Goal: Task Accomplishment & Management: Use online tool/utility

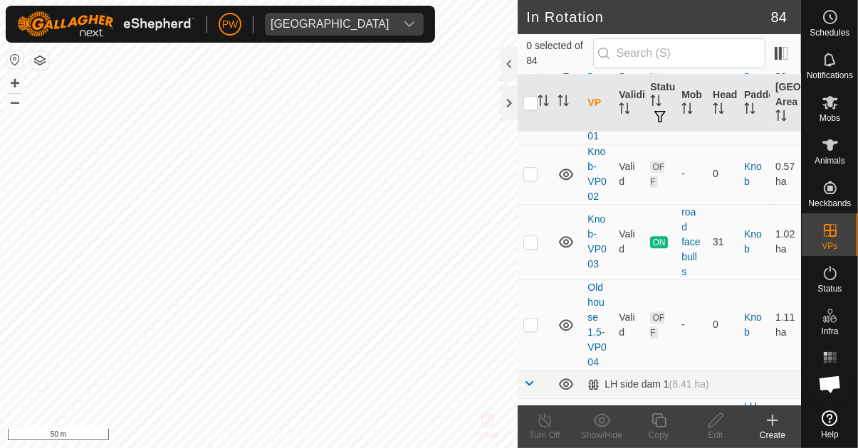
scroll to position [3585, 0]
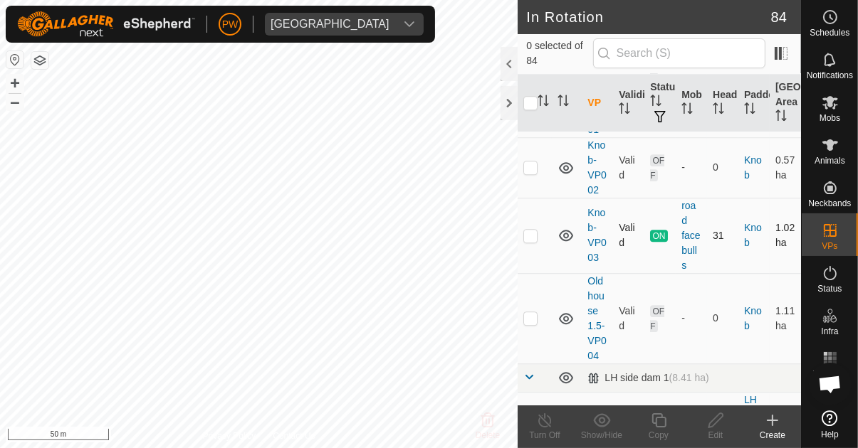
click at [534, 230] on p-checkbox at bounding box center [530, 235] width 14 height 11
checkbox input "true"
click at [662, 420] on icon at bounding box center [659, 420] width 18 height 17
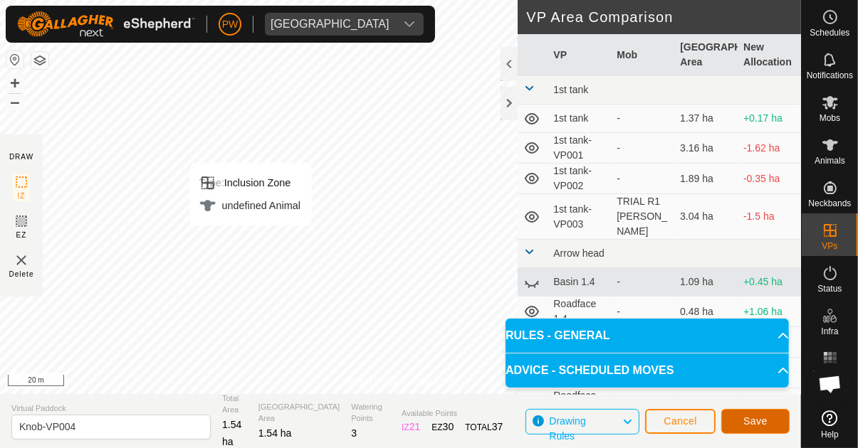
click at [766, 411] on button "Save" at bounding box center [755, 421] width 68 height 25
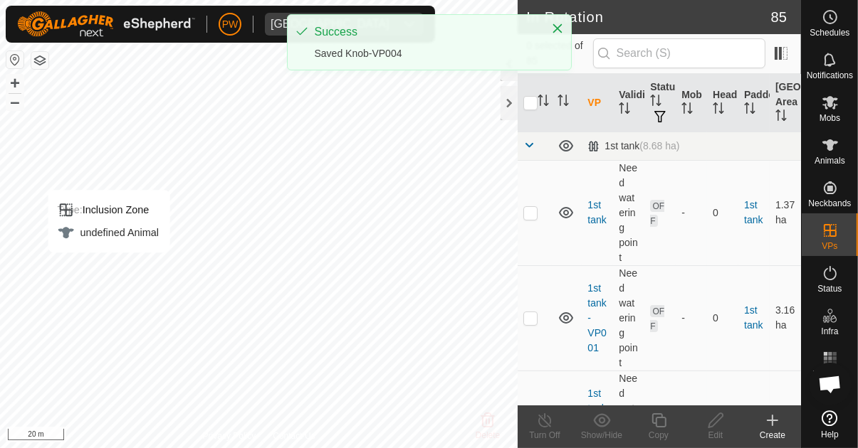
click at [837, 102] on icon at bounding box center [829, 102] width 17 height 17
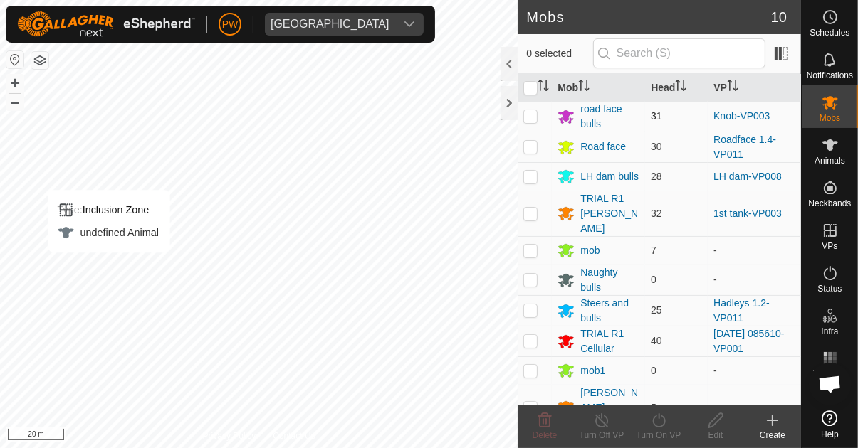
click at [527, 112] on p-checkbox at bounding box center [530, 115] width 14 height 11
checkbox input "true"
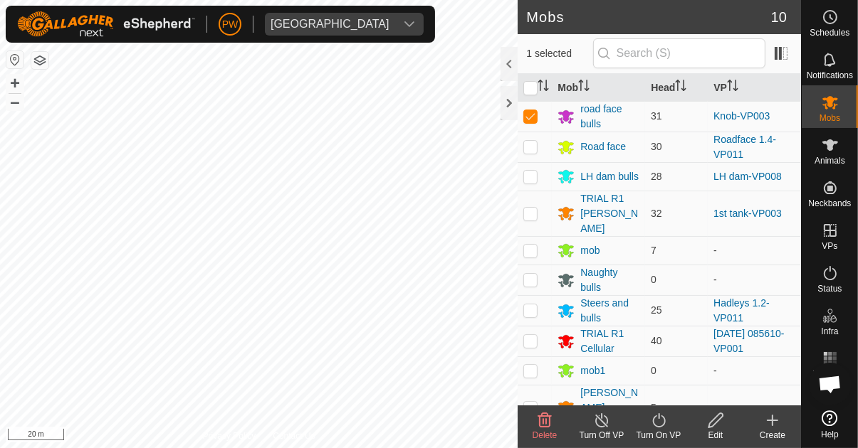
click at [660, 427] on icon at bounding box center [658, 420] width 13 height 14
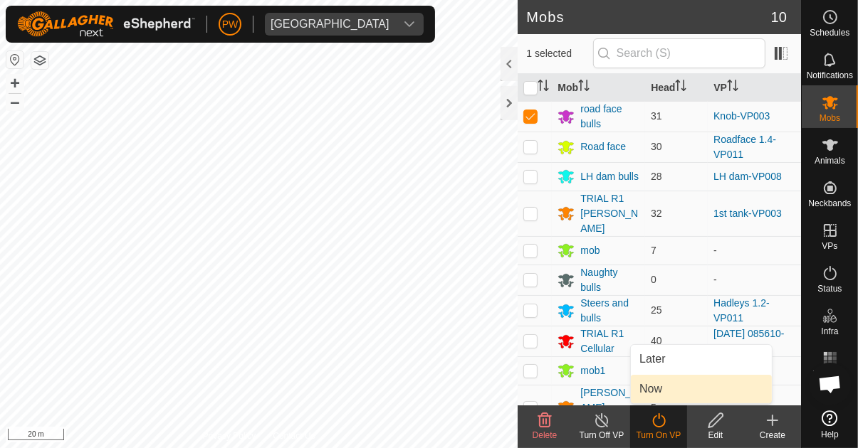
click at [672, 390] on link "Now" at bounding box center [701, 389] width 141 height 28
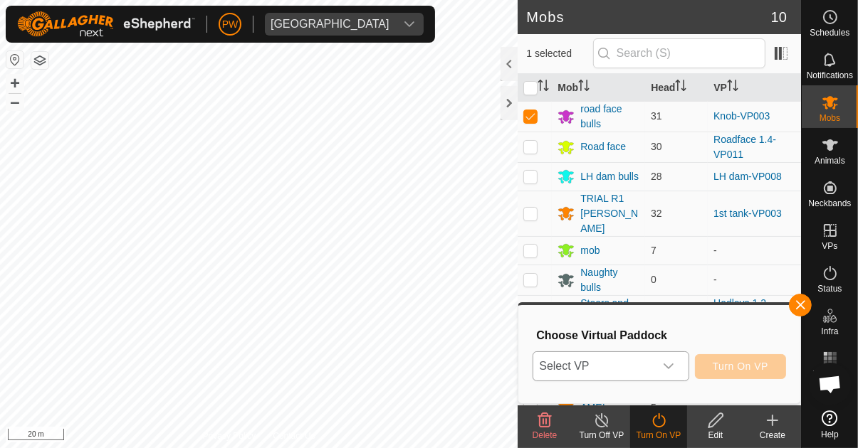
click at [674, 365] on icon "dropdown trigger" at bounding box center [668, 366] width 11 height 11
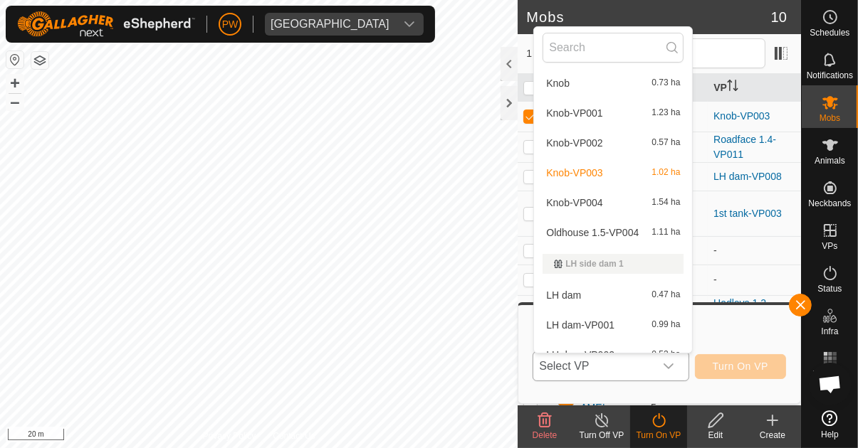
scroll to position [1184, 0]
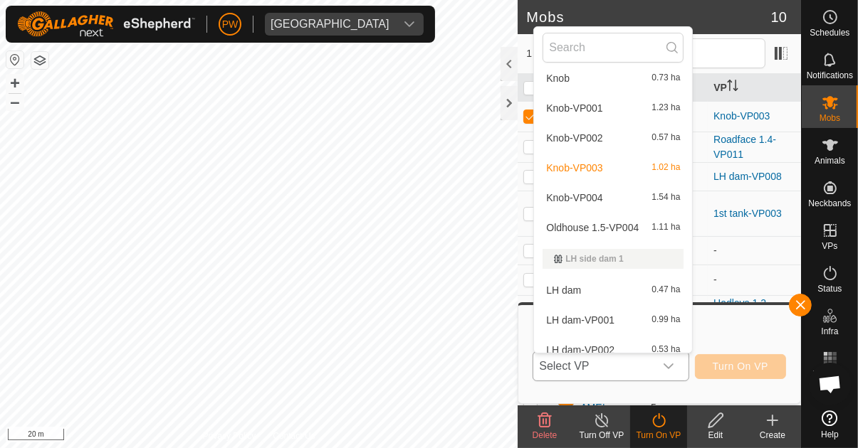
click at [671, 195] on span "1.54 ha" at bounding box center [665, 198] width 28 height 10
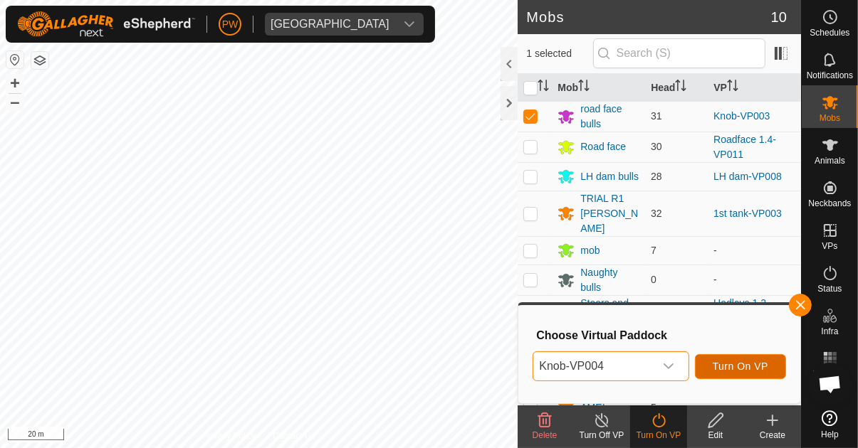
click at [751, 369] on span "Turn On VP" at bounding box center [740, 366] width 56 height 11
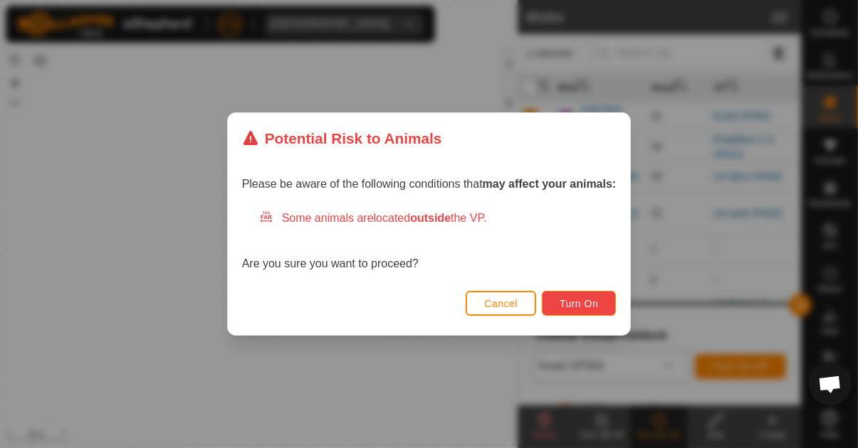
click at [583, 311] on button "Turn On" at bounding box center [579, 303] width 74 height 25
